Goal: Transaction & Acquisition: Purchase product/service

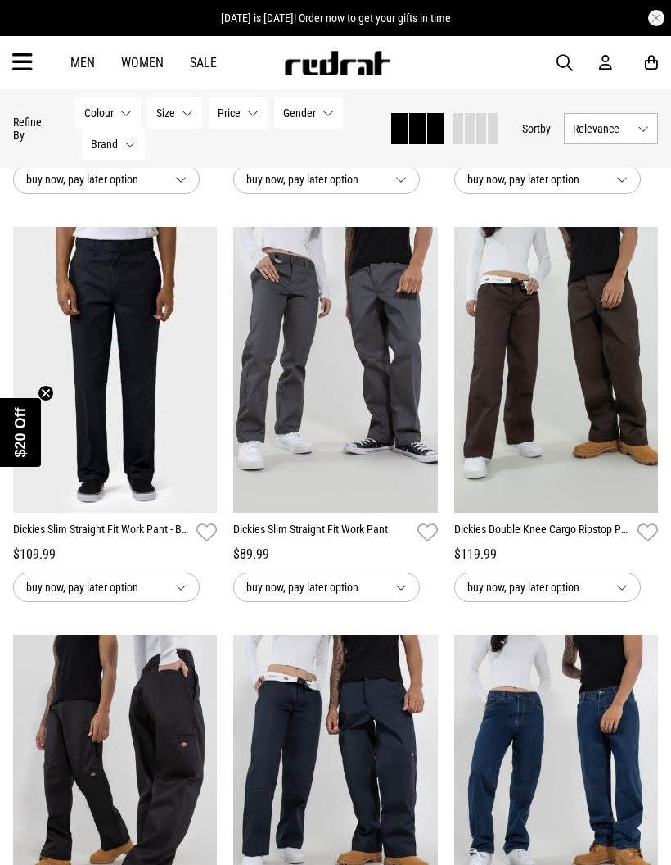
scroll to position [1418, 0]
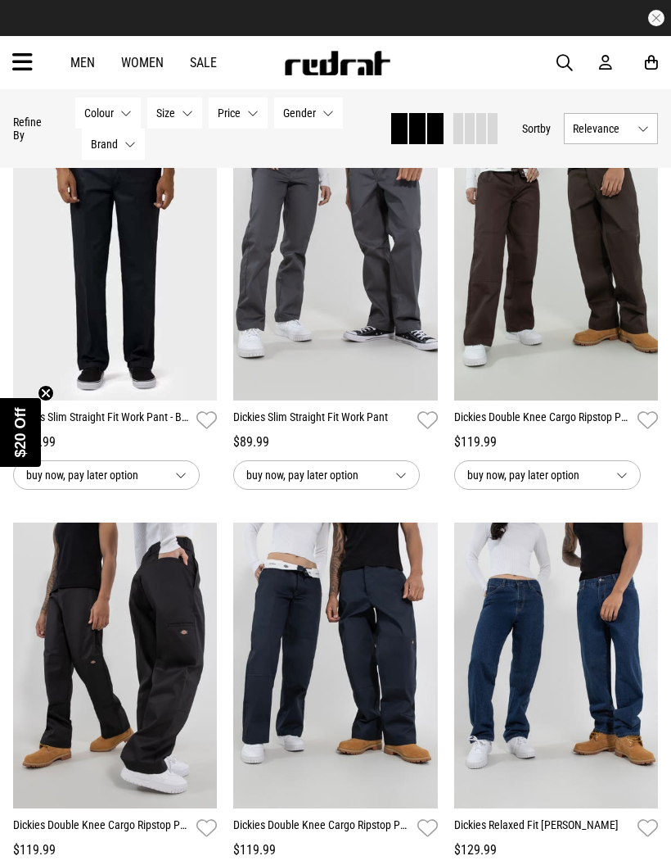
click at [20, 58] on icon at bounding box center [22, 62] width 20 height 27
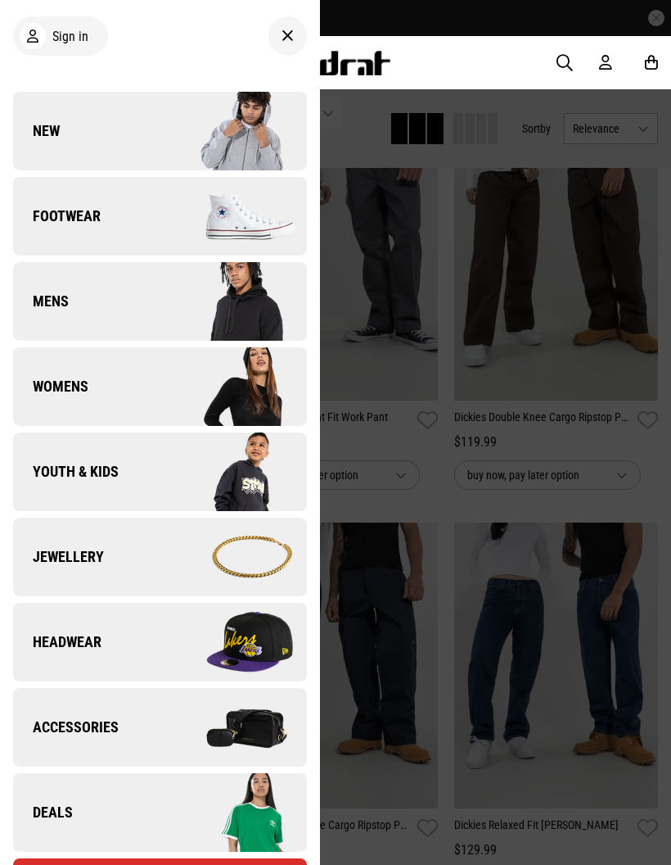
click at [433, 430] on div at bounding box center [335, 432] width 671 height 865
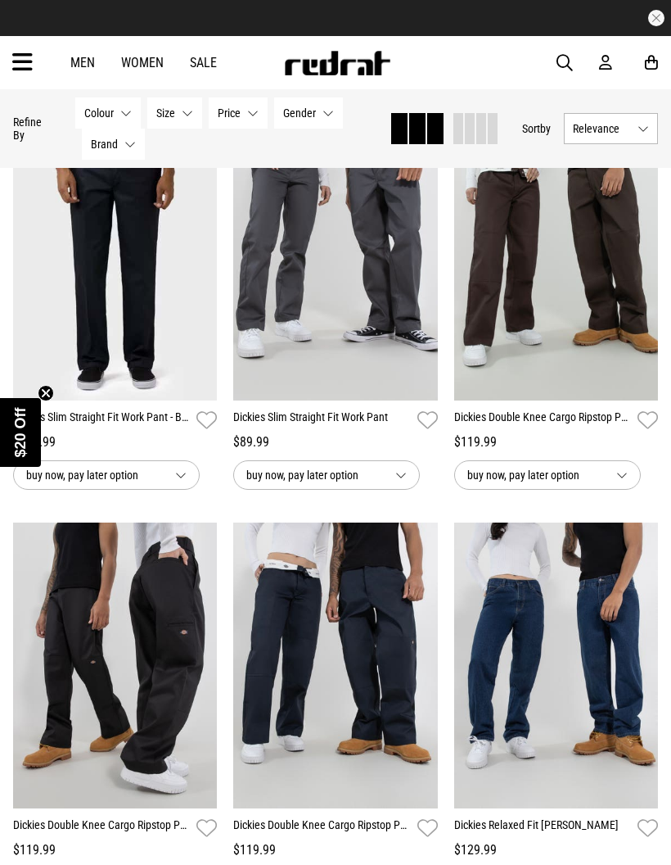
click at [213, 66] on link "Sale" at bounding box center [203, 63] width 27 height 16
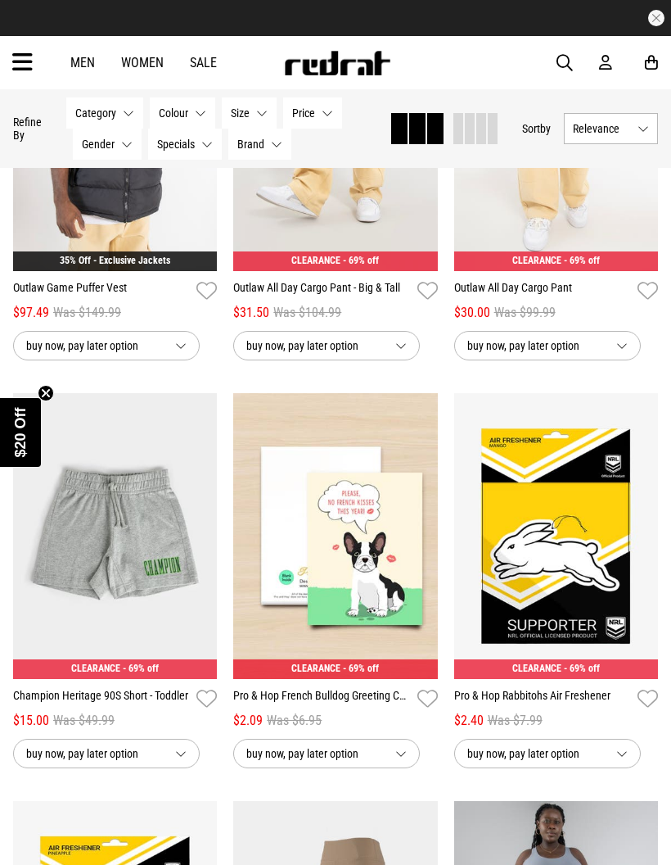
scroll to position [992, 0]
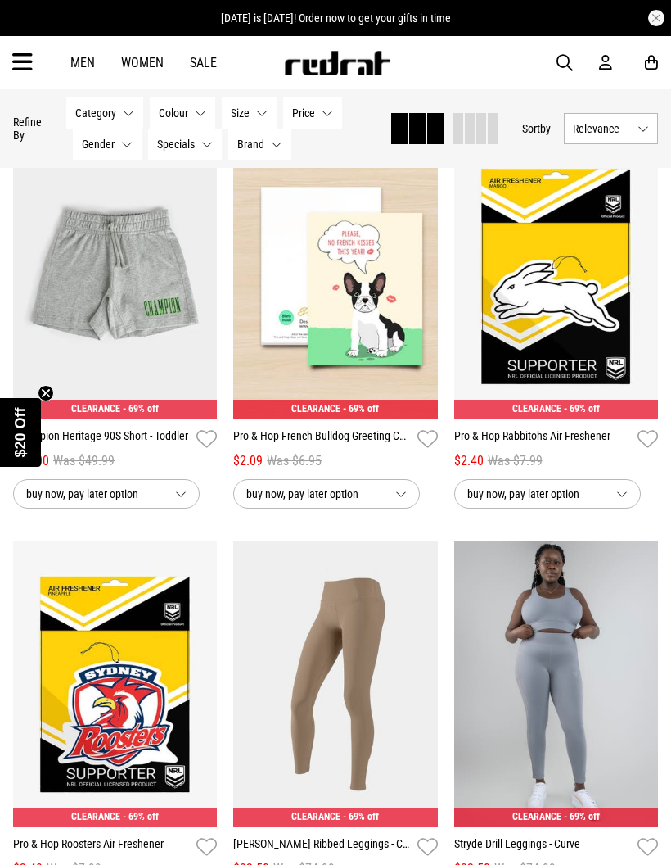
click at [116, 150] on button "Gender None selected" at bounding box center [107, 144] width 69 height 31
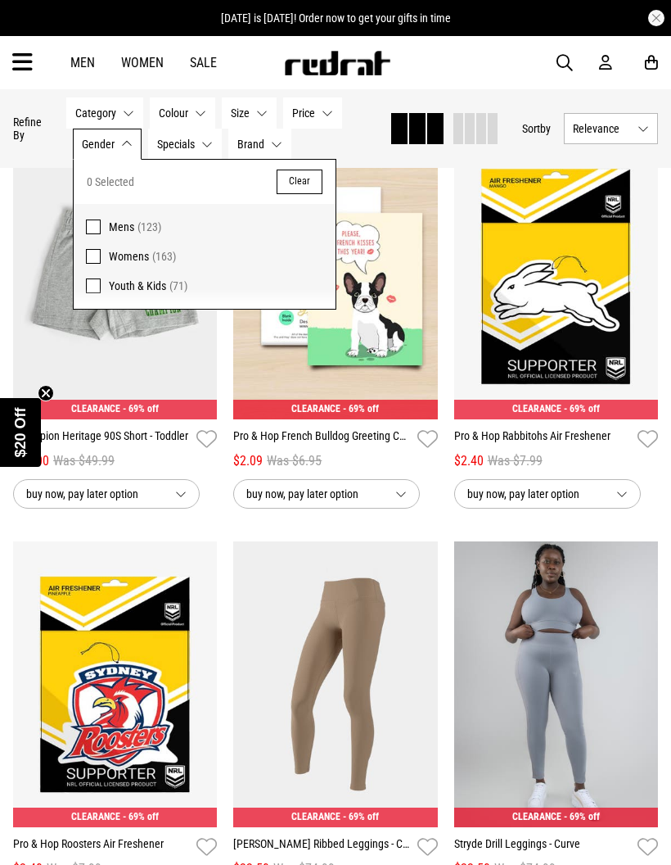
click at [176, 250] on span "Womens (163)" at bounding box center [216, 256] width 215 height 20
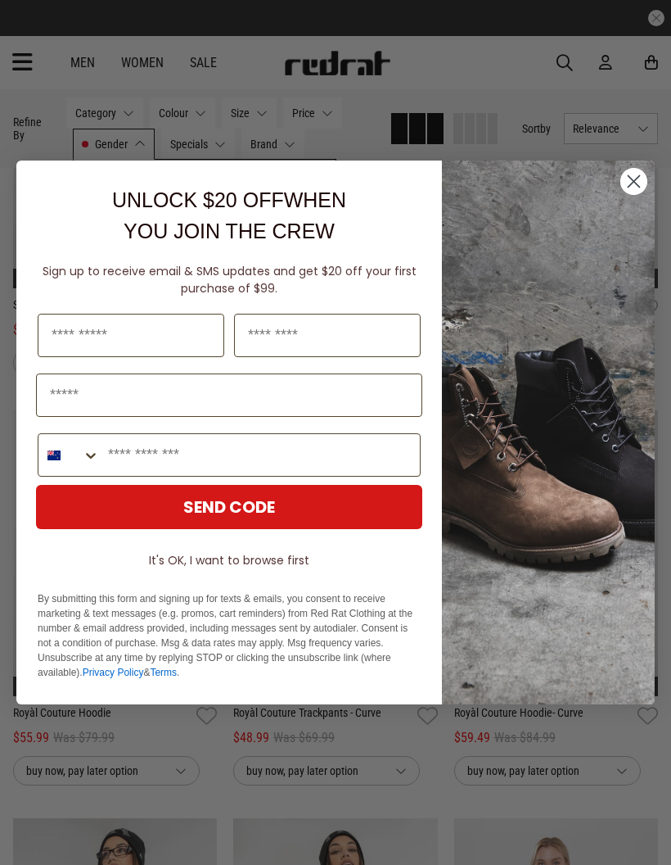
scroll to position [733, 0]
click at [638, 181] on circle "Close dialog" at bounding box center [634, 181] width 27 height 27
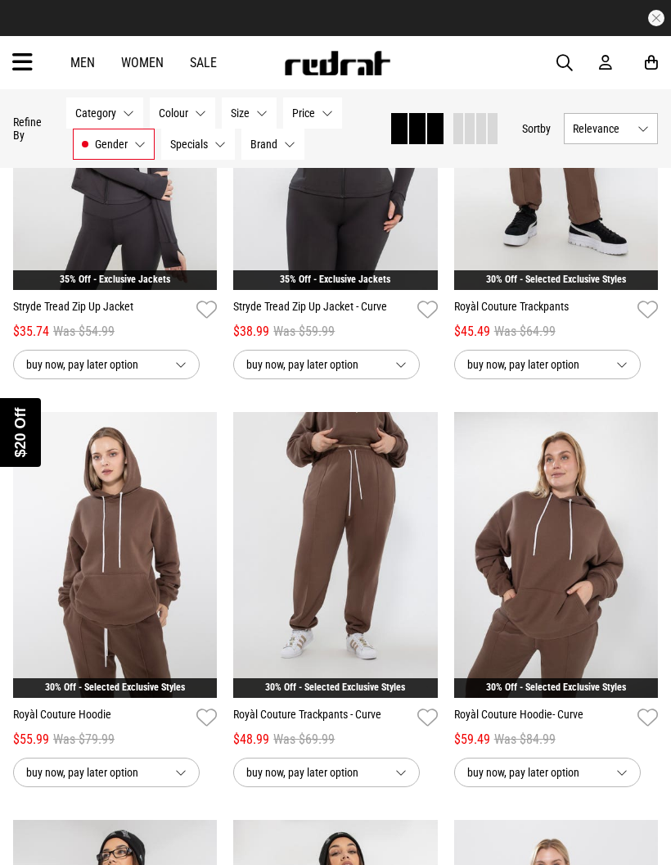
click at [632, 182] on div "Close dialog UNLOCK $20 OFF WHEN YOU JOIN THE CREW Sign up to receive email & S…" at bounding box center [335, 432] width 671 height 576
click at [471, 93] on div "Hide Refine s Refine By Filters Category None selected Category 0 Selected Clea…" at bounding box center [335, 128] width 671 height 79
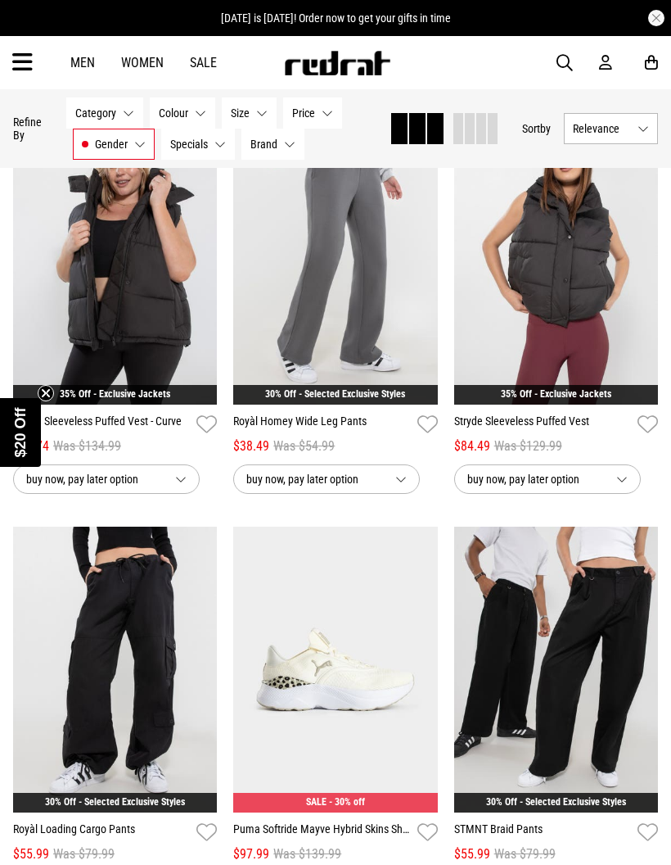
scroll to position [2248, 0]
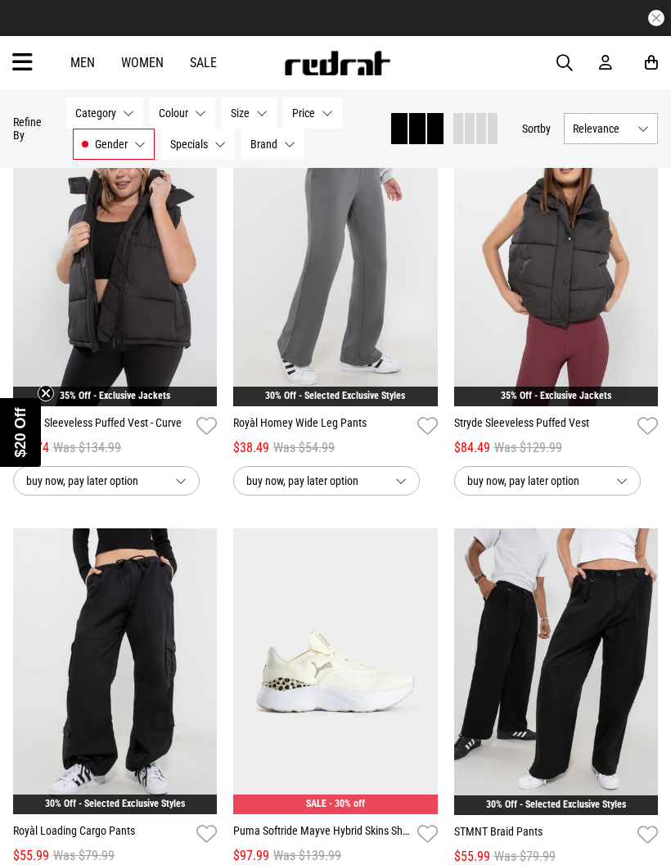
click at [561, 660] on img at bounding box center [556, 671] width 205 height 287
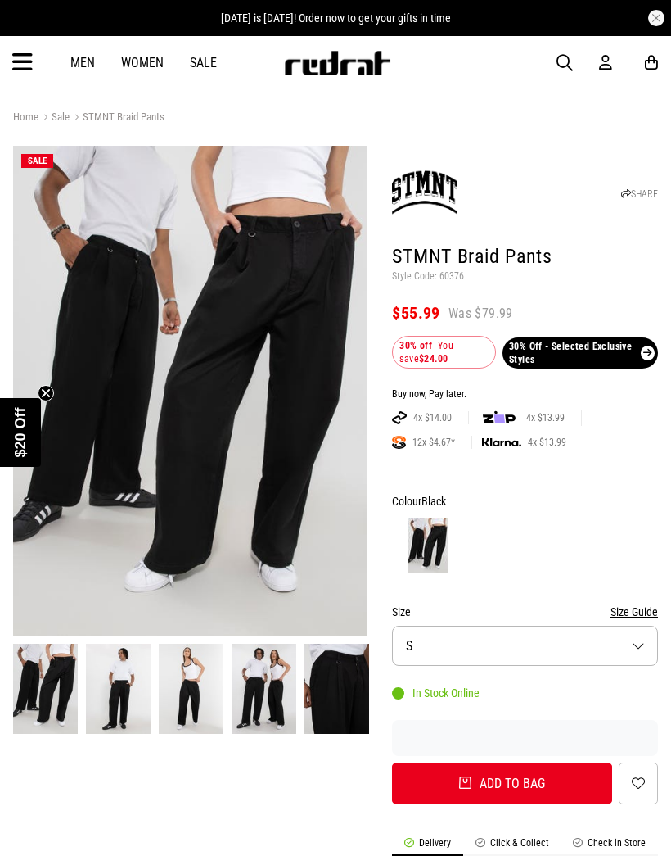
click at [136, 686] on img at bounding box center [118, 688] width 65 height 89
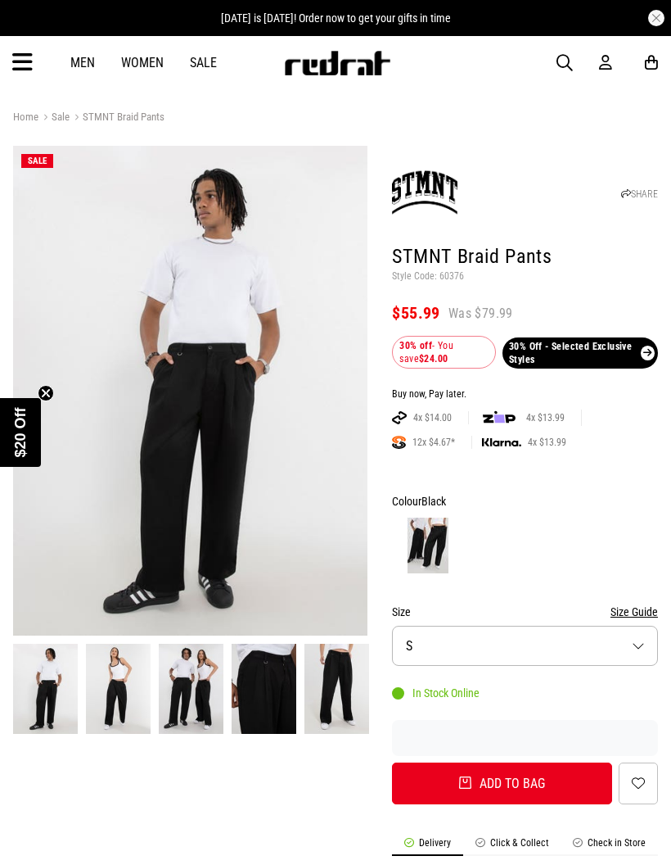
click at [190, 697] on img at bounding box center [191, 688] width 65 height 89
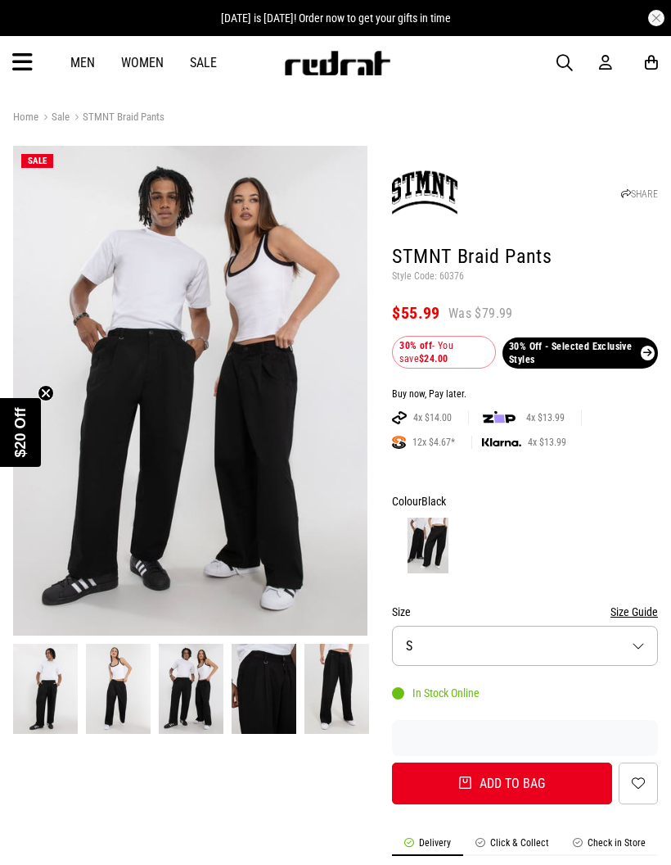
click at [435, 660] on button "Size S" at bounding box center [525, 646] width 266 height 40
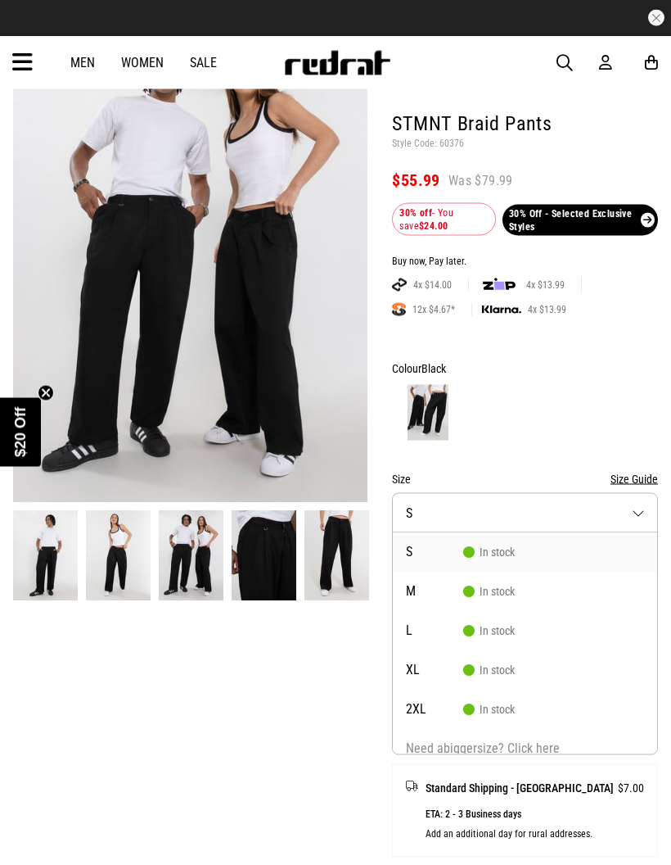
scroll to position [133, 0]
click at [555, 406] on div at bounding box center [525, 412] width 266 height 61
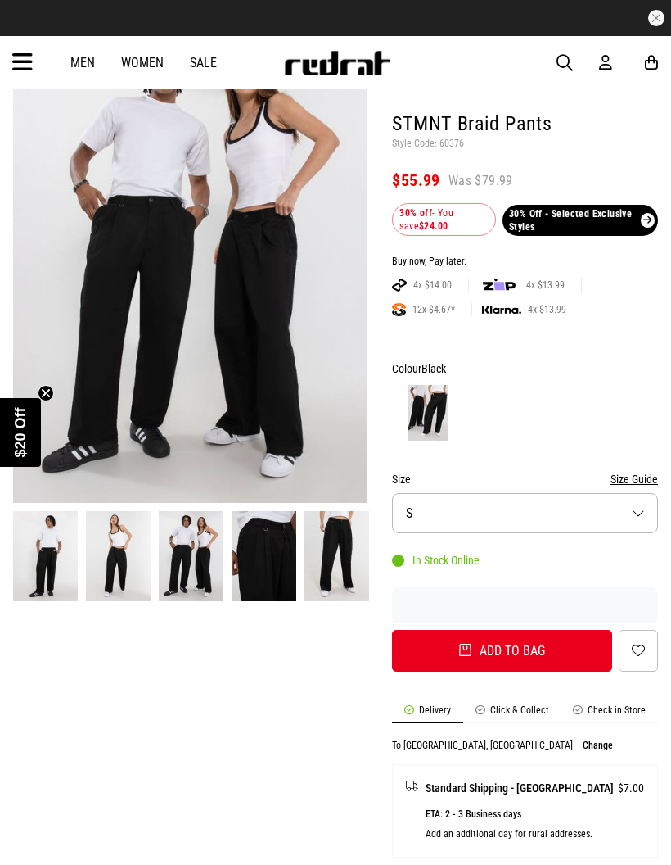
click at [341, 551] on img at bounding box center [337, 555] width 65 height 89
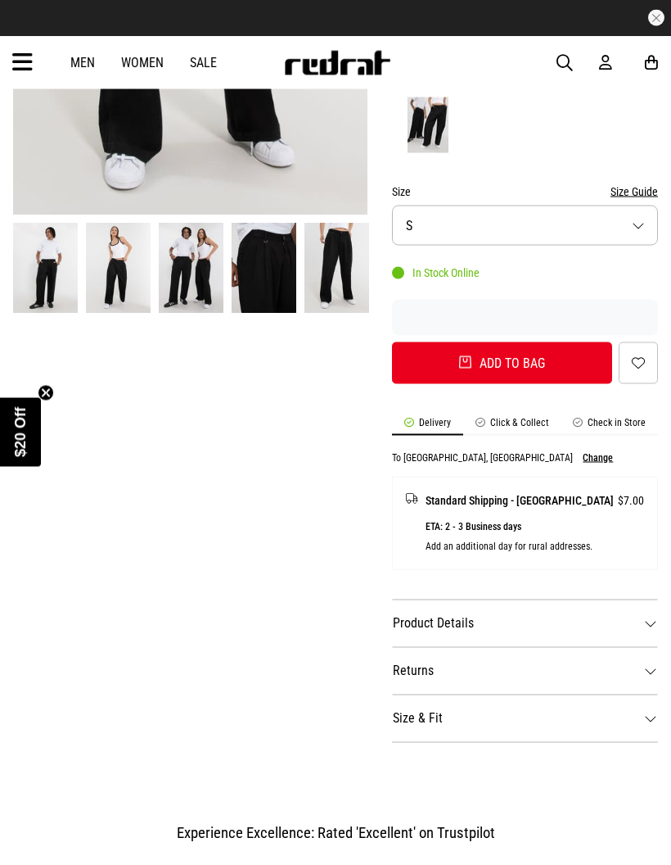
scroll to position [699, 0]
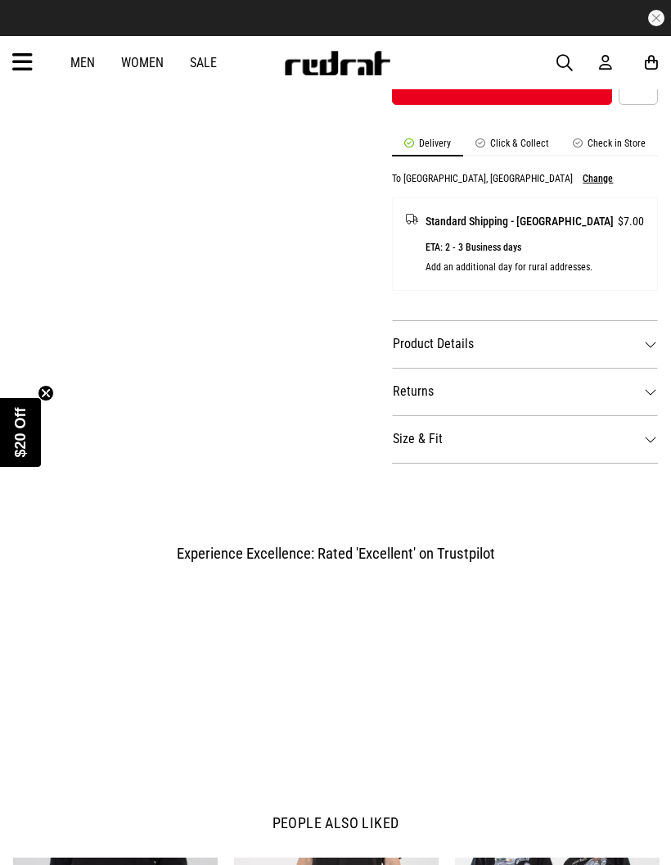
click at [532, 431] on dt "Size & Fit" at bounding box center [525, 438] width 266 height 47
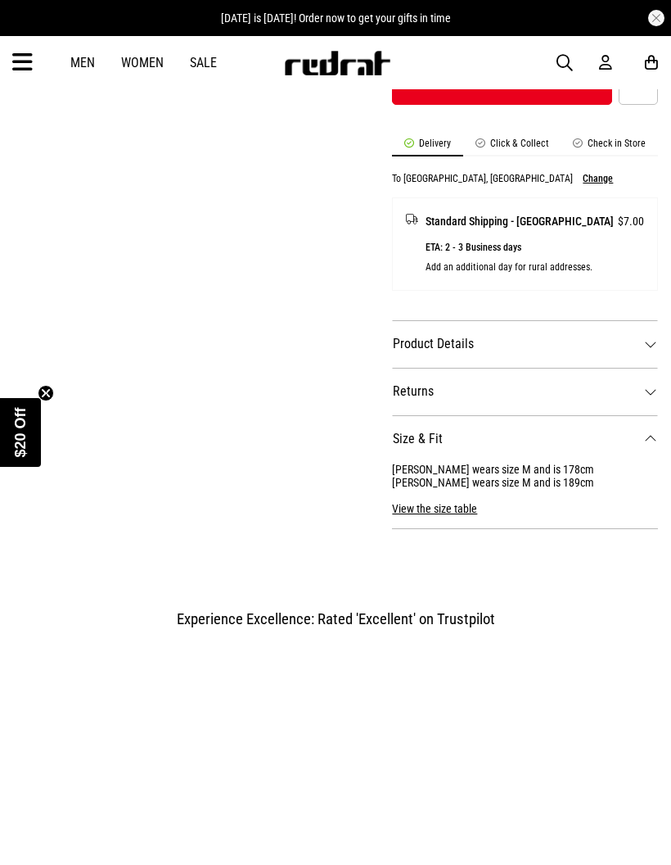
click at [594, 381] on dt "Returns" at bounding box center [525, 391] width 266 height 47
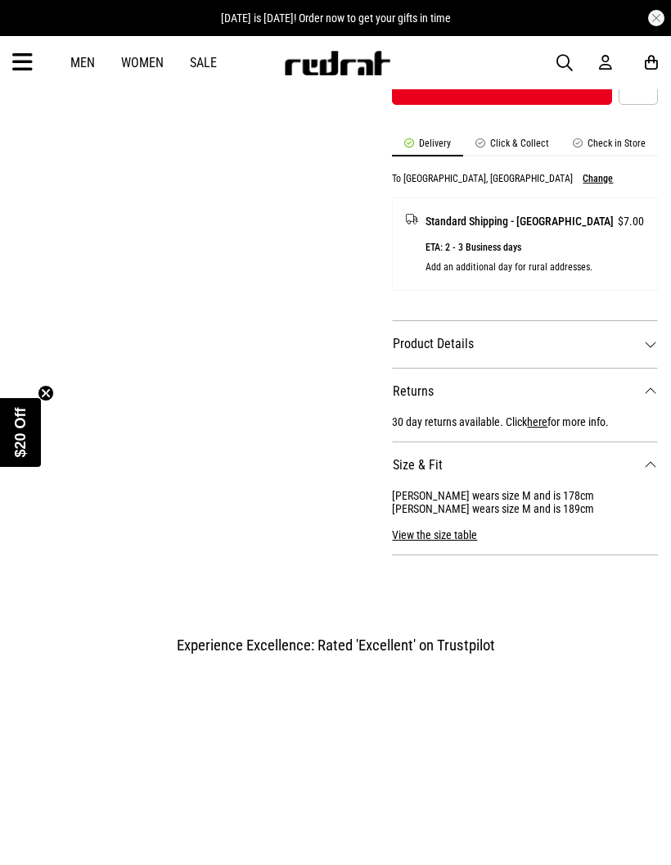
click at [616, 341] on dt "Product Details" at bounding box center [525, 343] width 266 height 47
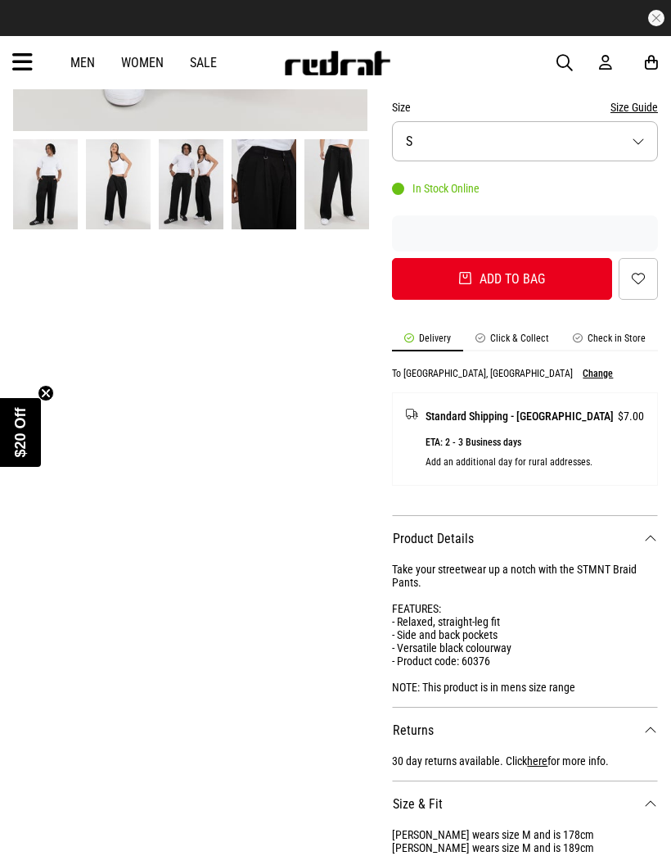
scroll to position [0, 0]
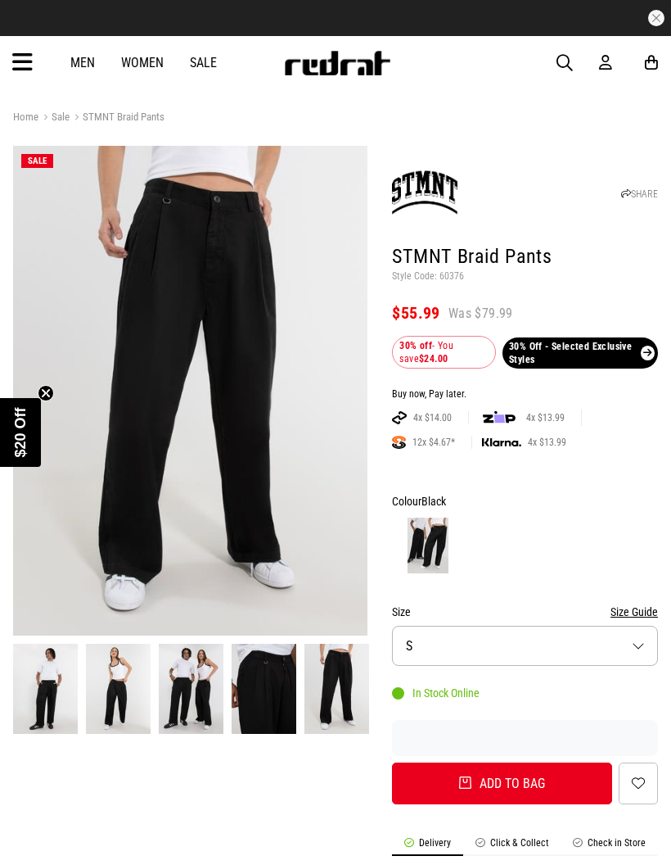
click at [341, 689] on img at bounding box center [337, 688] width 65 height 89
click at [190, 689] on img at bounding box center [191, 688] width 65 height 89
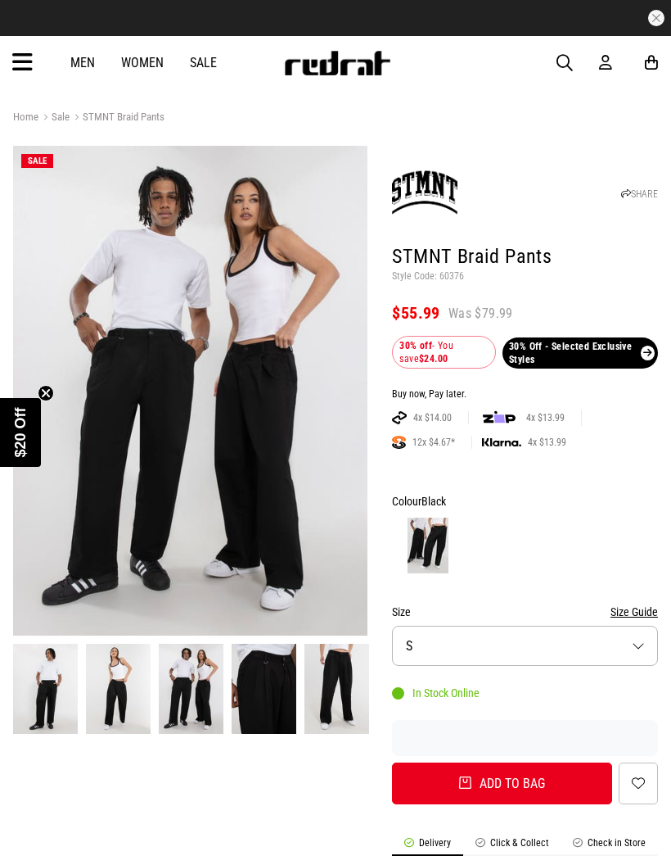
click at [136, 680] on img at bounding box center [118, 688] width 65 height 89
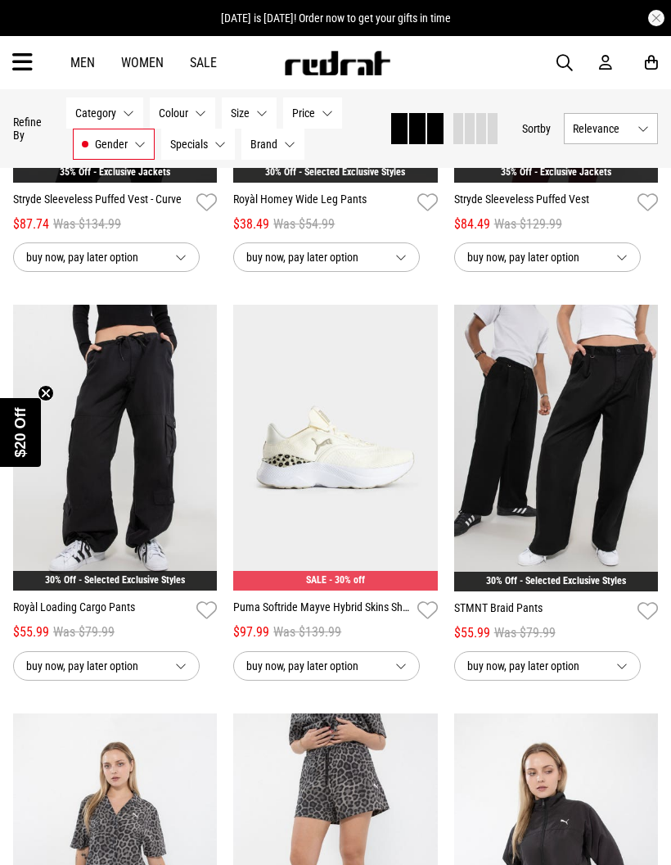
scroll to position [2833, 0]
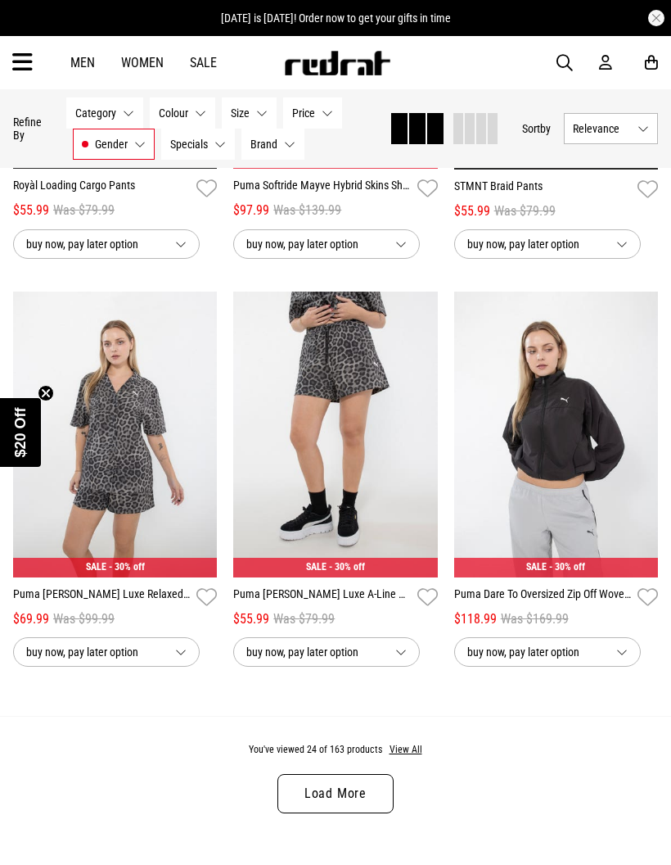
click at [358, 811] on link "Load More" at bounding box center [336, 793] width 116 height 39
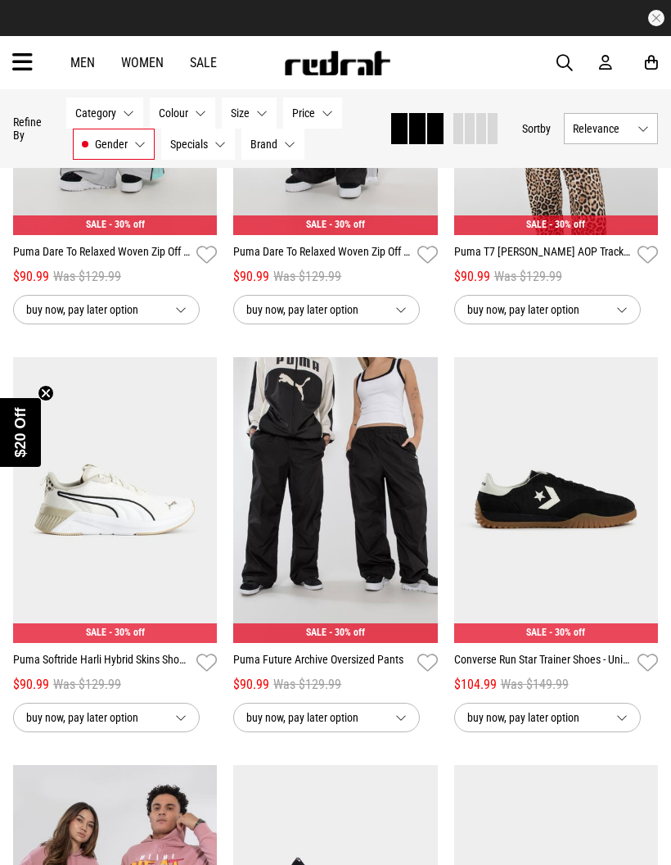
scroll to position [4049, 0]
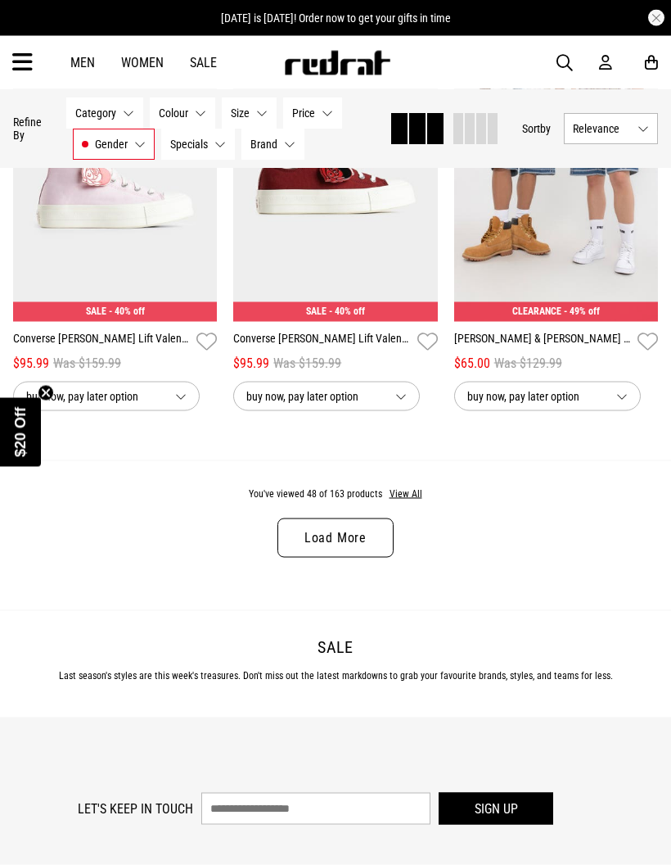
click at [378, 558] on link "Load More" at bounding box center [336, 537] width 116 height 39
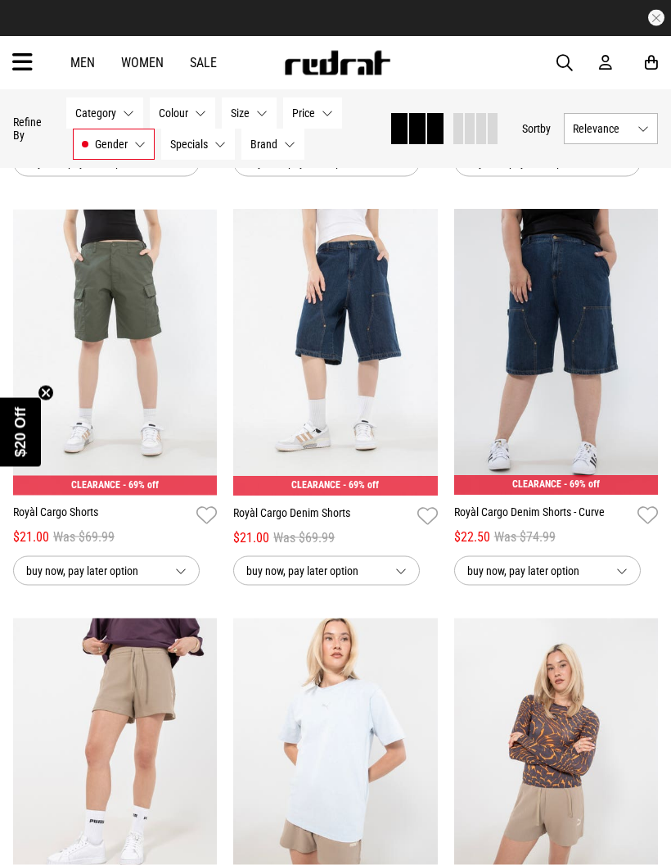
scroll to position [8644, 0]
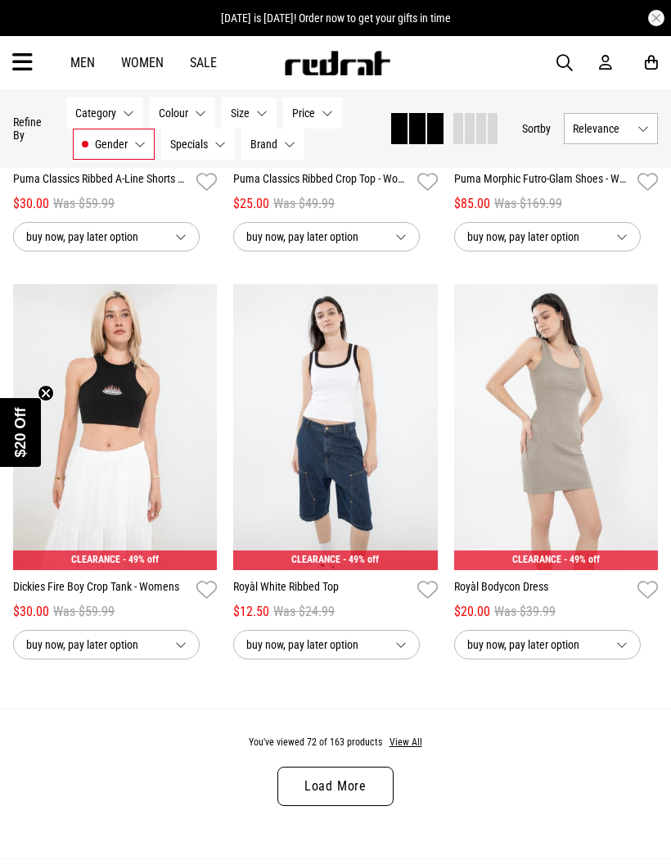
click at [366, 806] on link "Load More" at bounding box center [336, 785] width 116 height 39
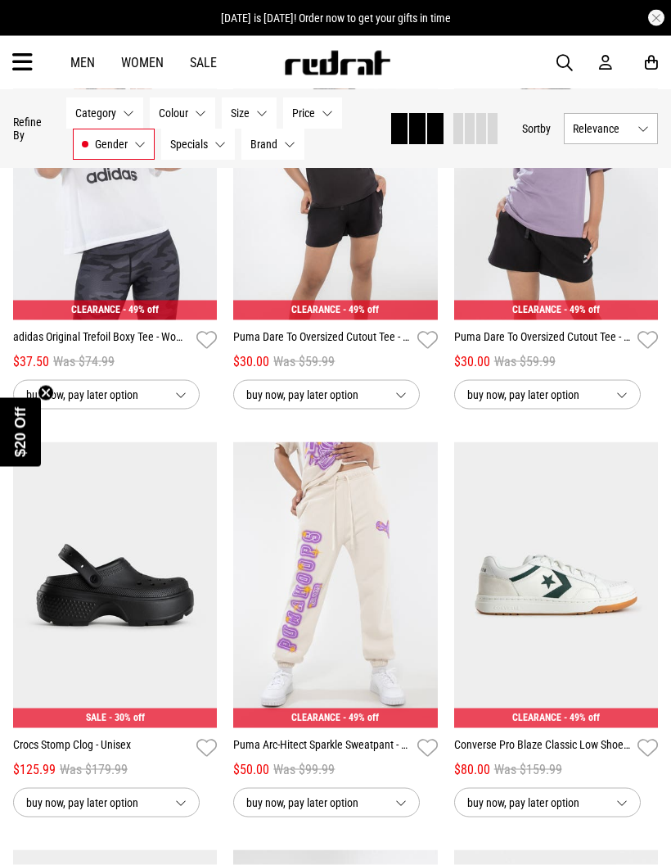
scroll to position [12122, 0]
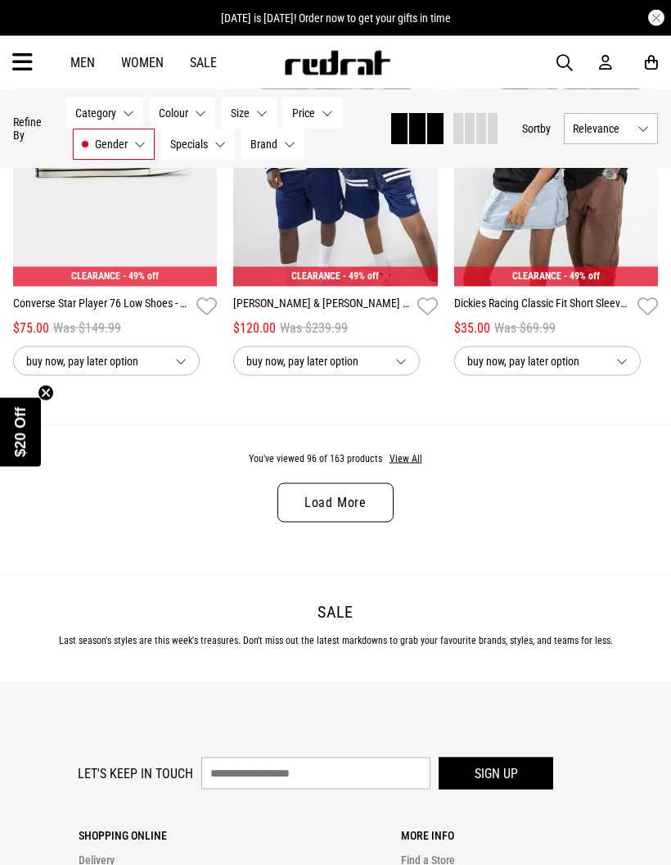
click at [367, 522] on link "Load More" at bounding box center [336, 502] width 116 height 39
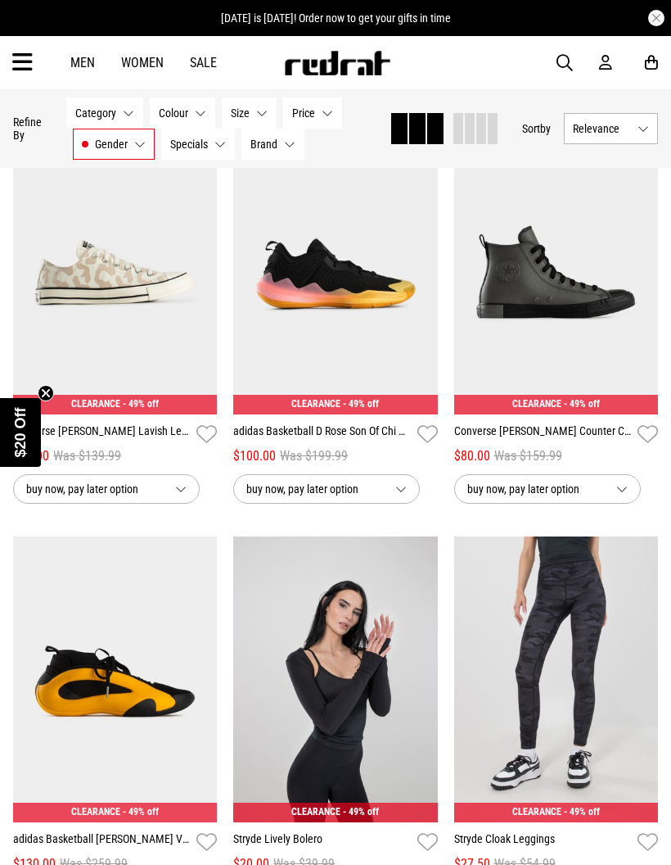
scroll to position [14474, 0]
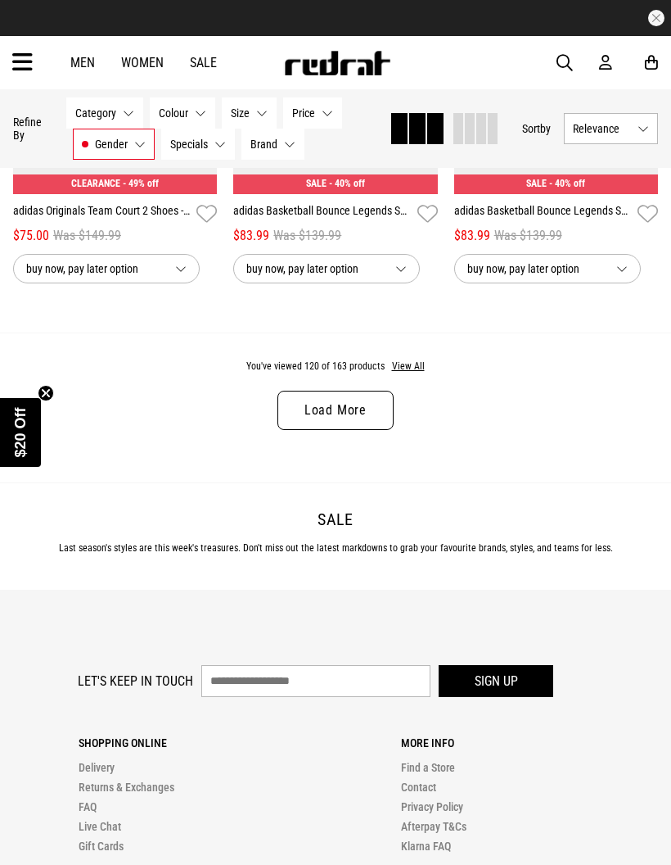
click at [386, 430] on link "Load More" at bounding box center [336, 410] width 116 height 39
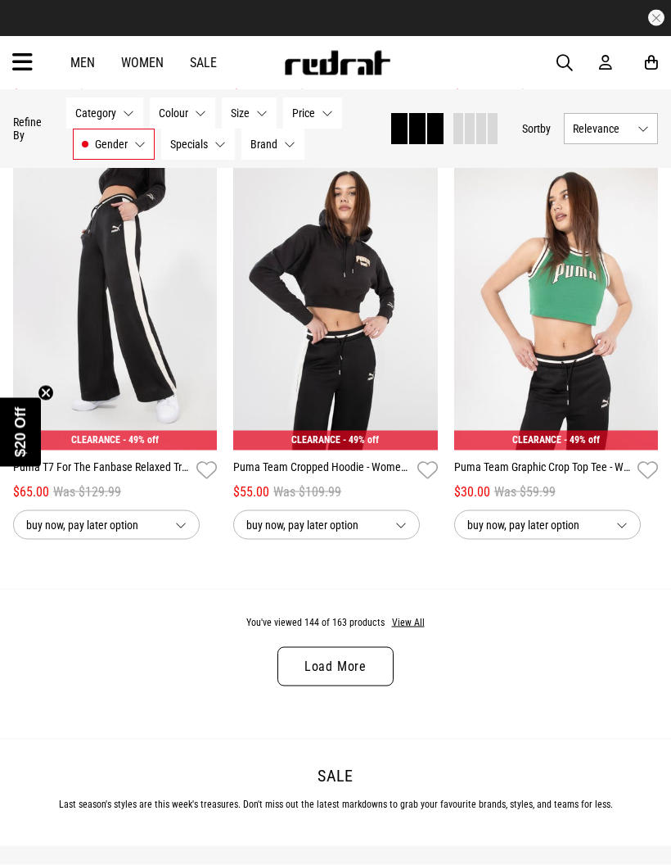
scroll to position [19407, 0]
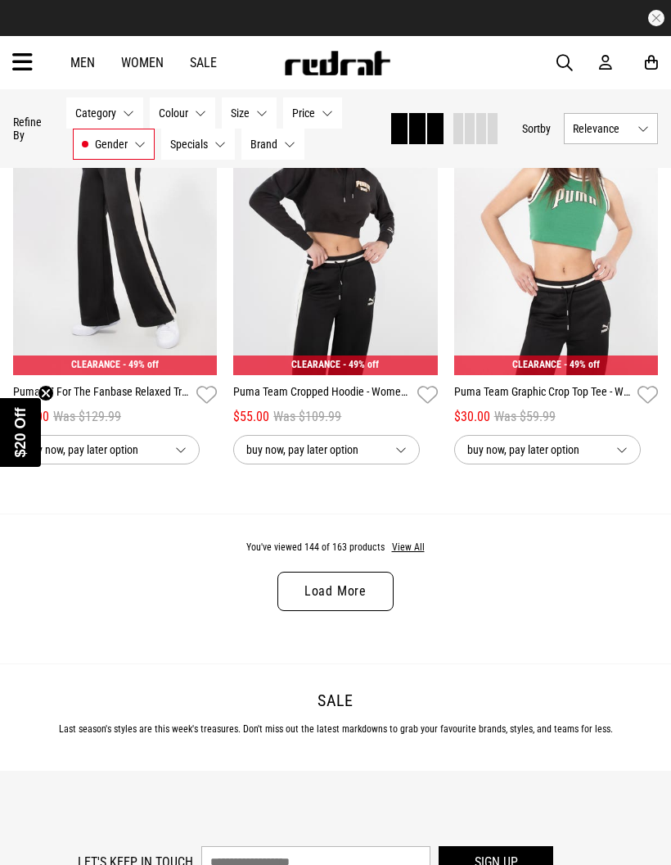
click at [380, 611] on link "Load More" at bounding box center [336, 591] width 116 height 39
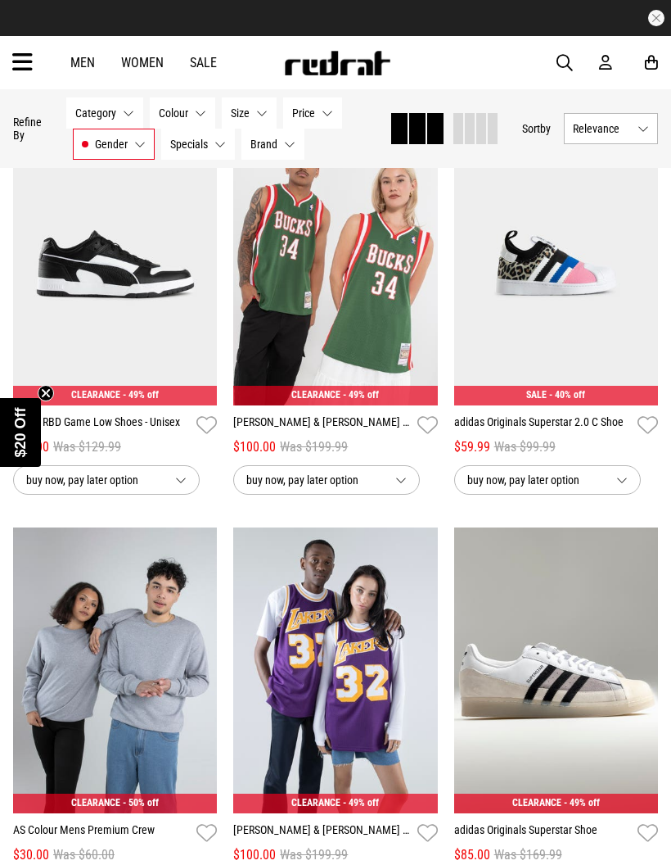
scroll to position [21413, 0]
